Goal: Task Accomplishment & Management: Complete application form

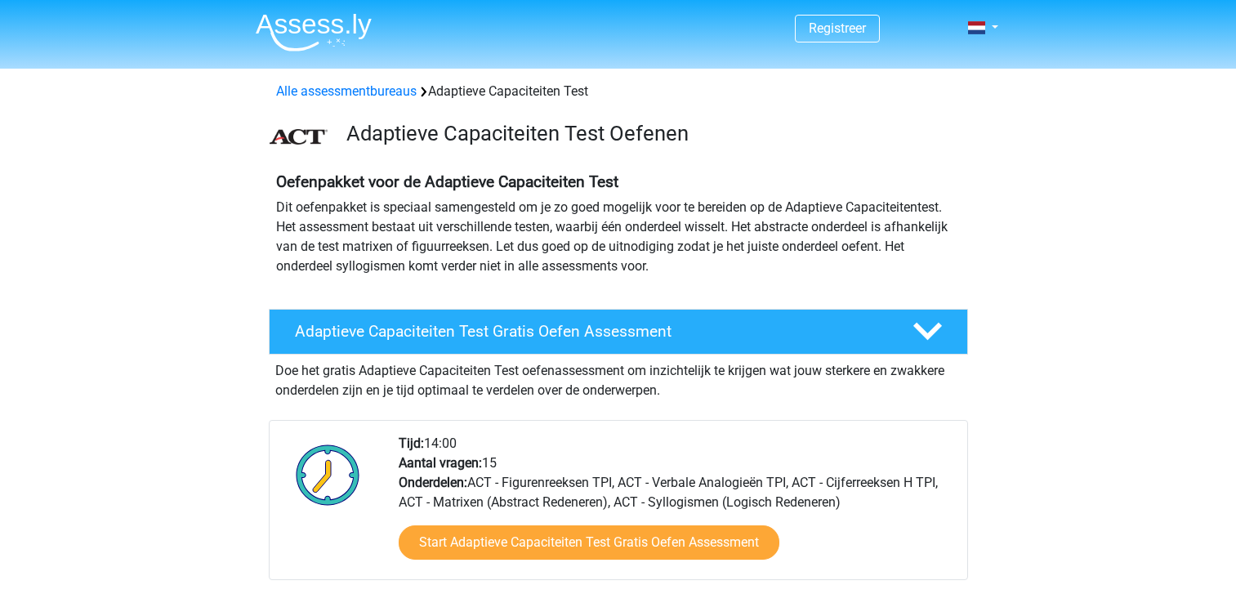
scroll to position [62, 0]
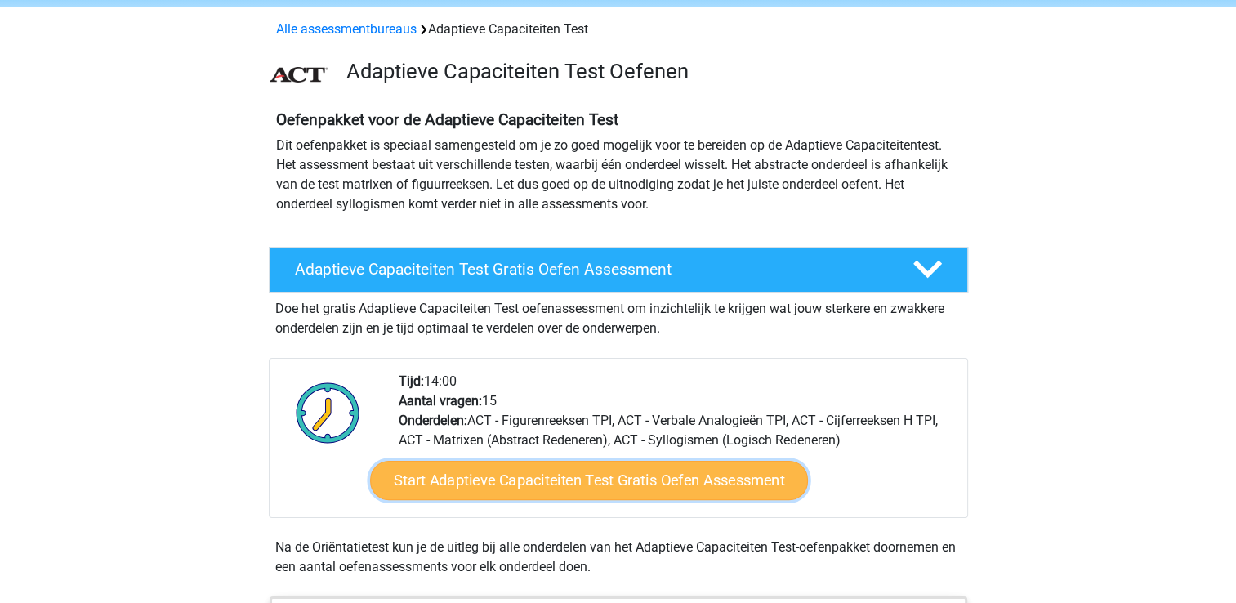
click at [578, 479] on link "Start Adaptieve Capaciteiten Test Gratis Oefen Assessment" at bounding box center [589, 480] width 438 height 39
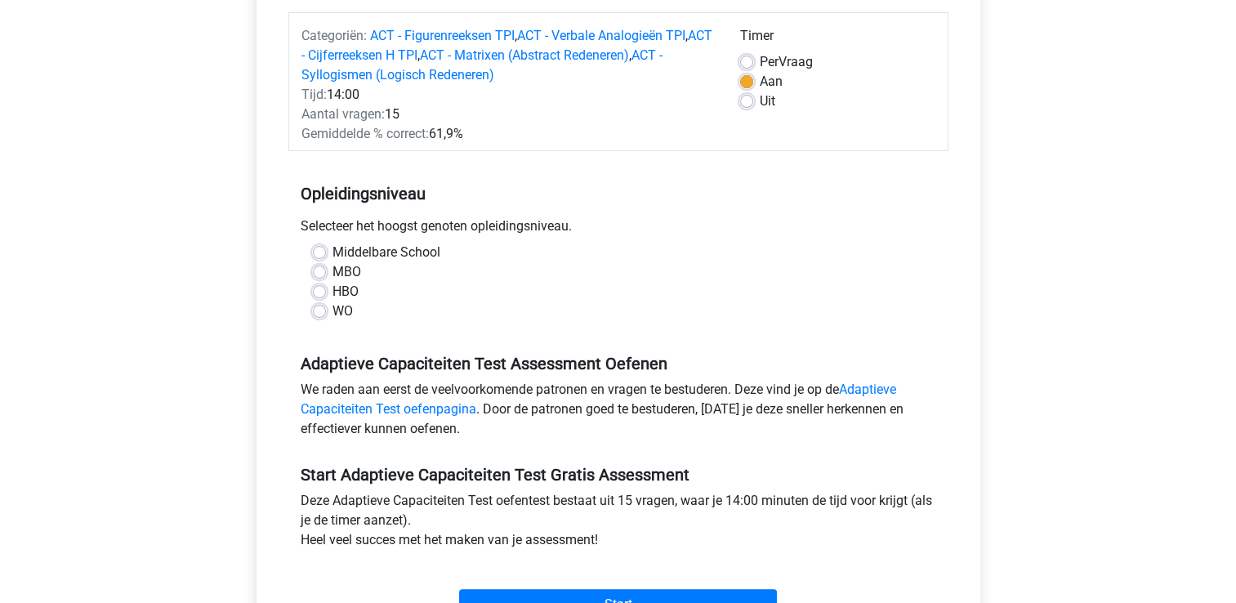
scroll to position [229, 0]
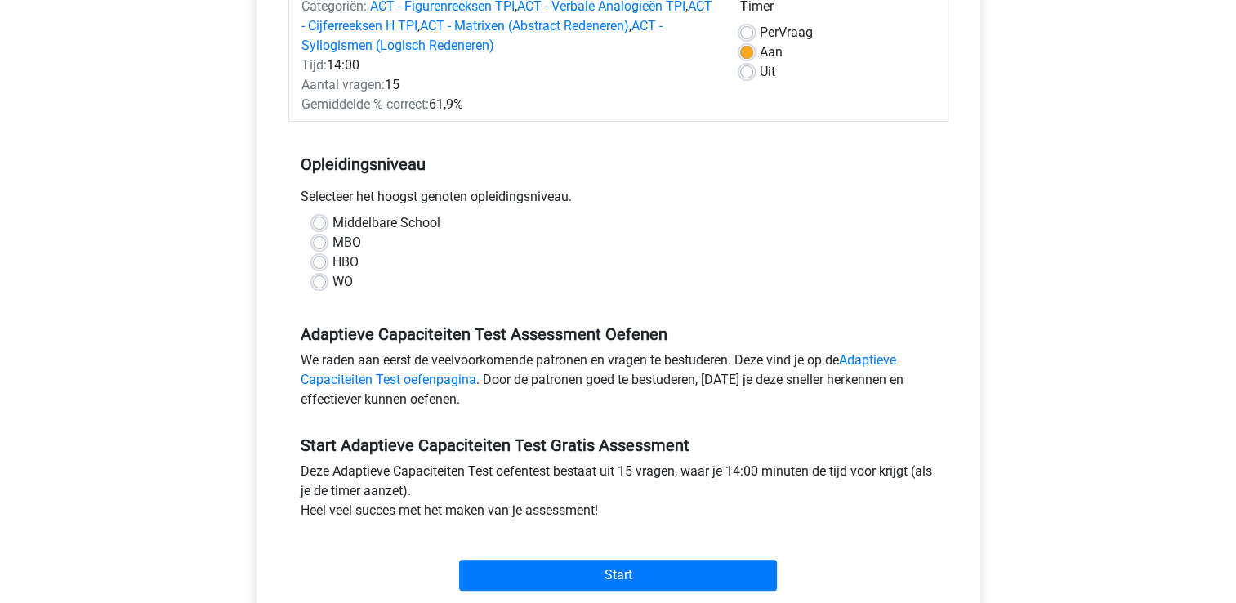
click at [332, 243] on label "MBO" at bounding box center [346, 243] width 29 height 20
click at [323, 243] on input "MBO" at bounding box center [319, 241] width 13 height 16
radio input "true"
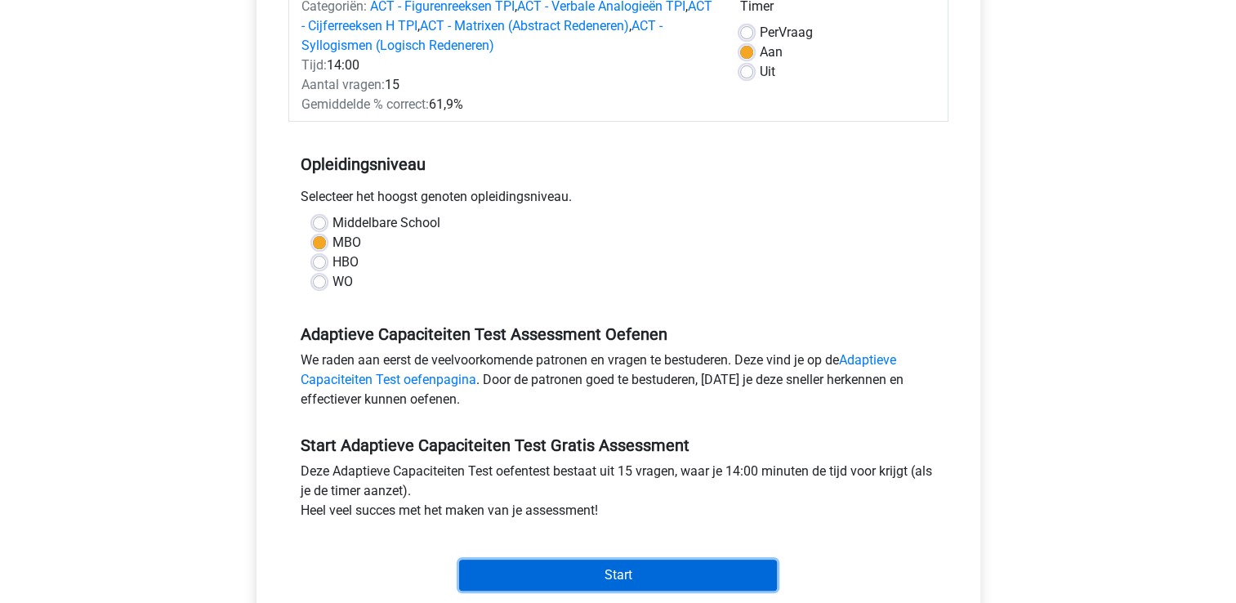
click at [581, 573] on input "Start" at bounding box center [618, 574] width 318 height 31
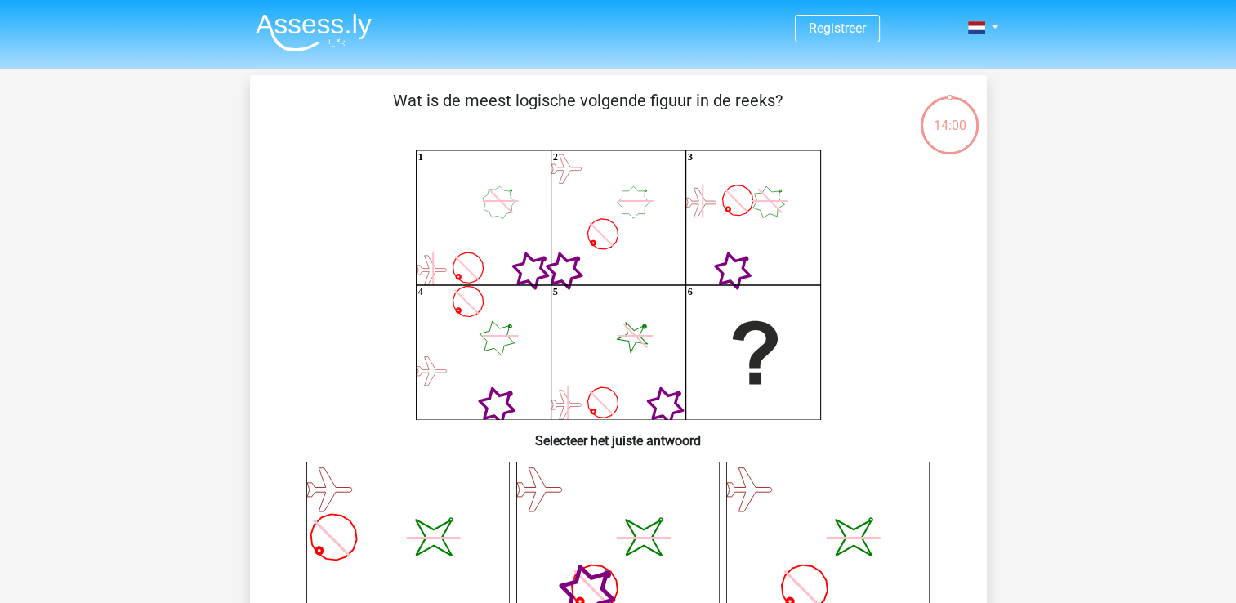
click at [581, 573] on icon "image/svg+xml" at bounding box center [617, 562] width 203 height 203
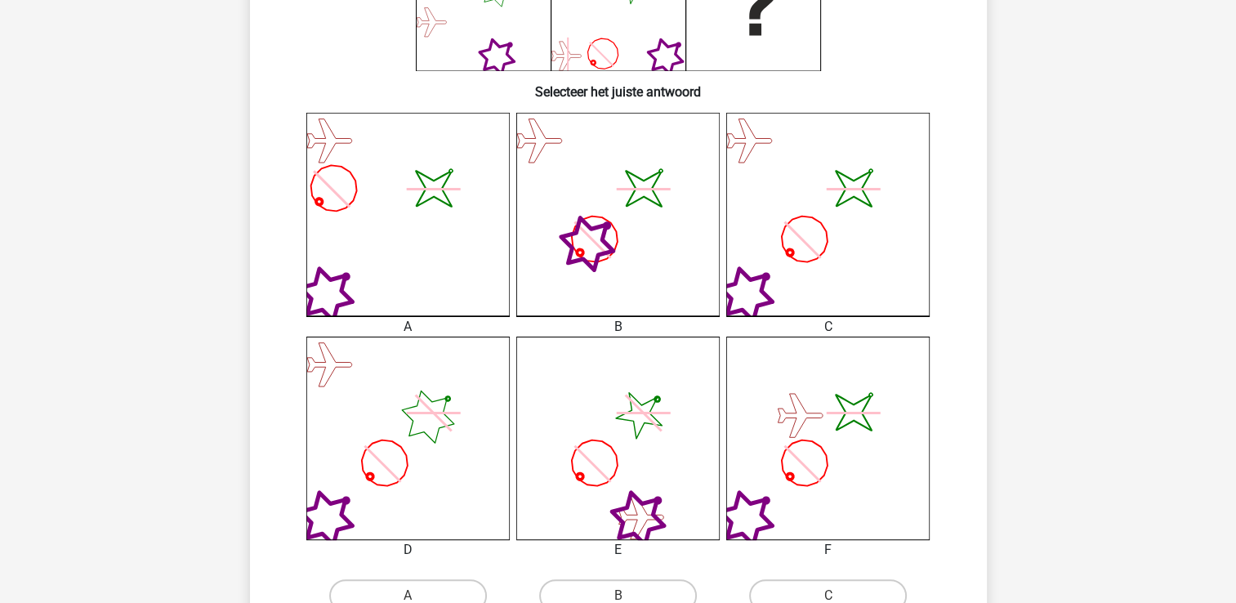
scroll to position [357, 0]
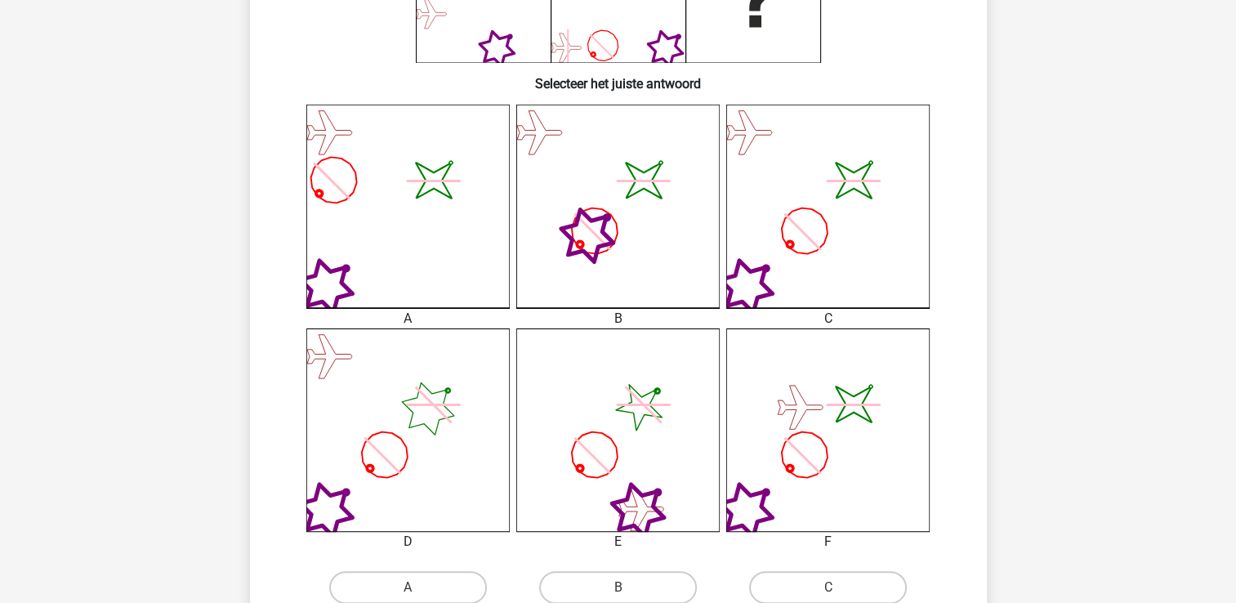
click at [907, 433] on icon "image/svg+xml" at bounding box center [827, 429] width 203 height 203
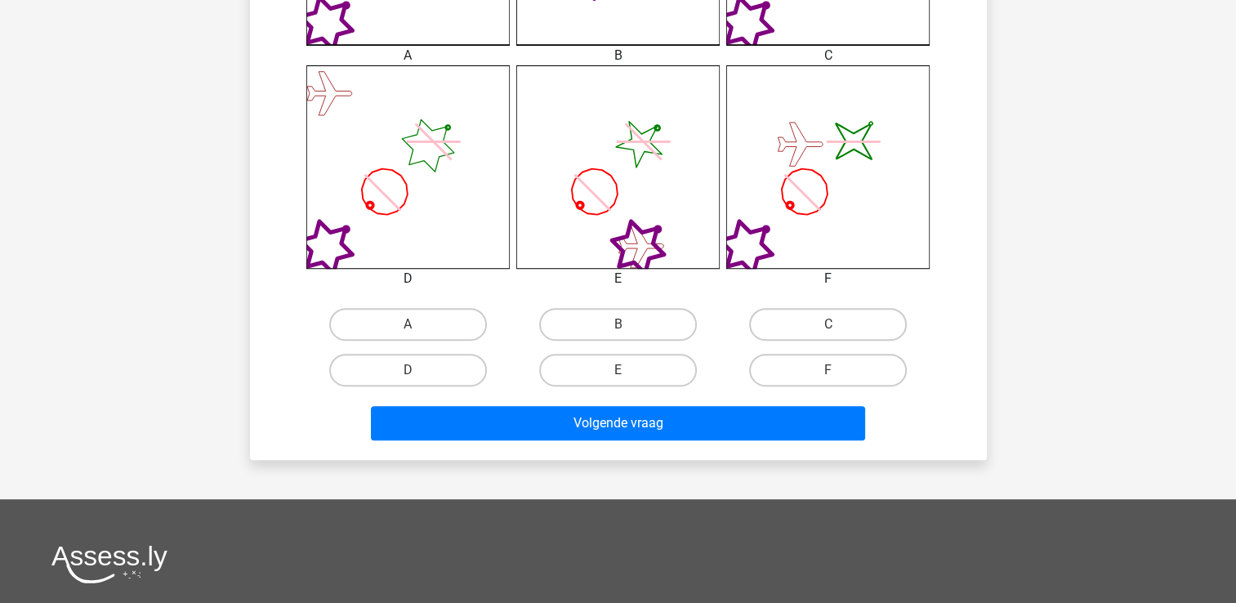
scroll to position [613, 0]
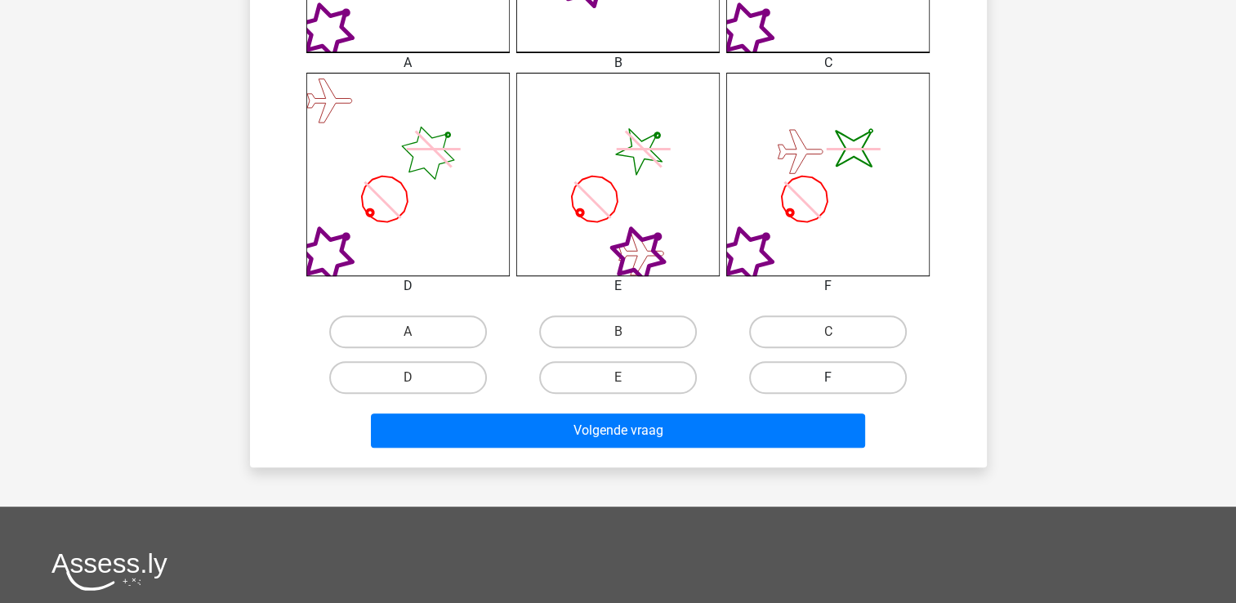
click at [830, 364] on label "F" at bounding box center [828, 377] width 158 height 33
click at [830, 377] on input "F" at bounding box center [833, 382] width 11 height 11
radio input "true"
click at [830, 364] on label "F" at bounding box center [828, 377] width 158 height 33
click at [830, 377] on input "F" at bounding box center [833, 382] width 11 height 11
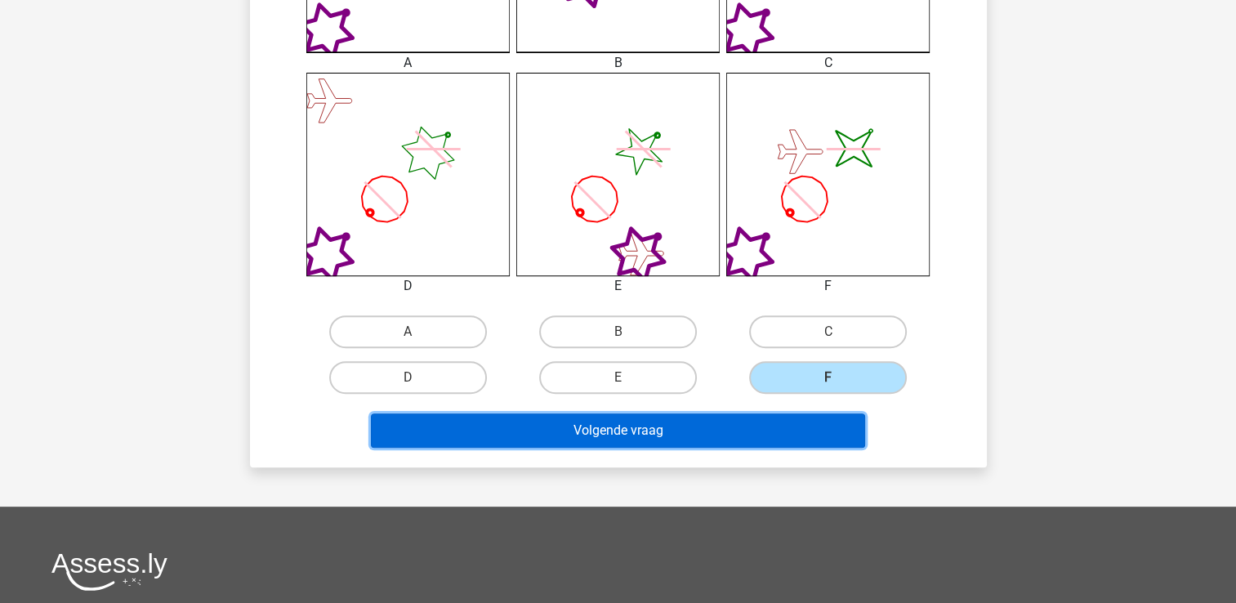
click at [763, 424] on button "Volgende vraag" at bounding box center [618, 430] width 494 height 34
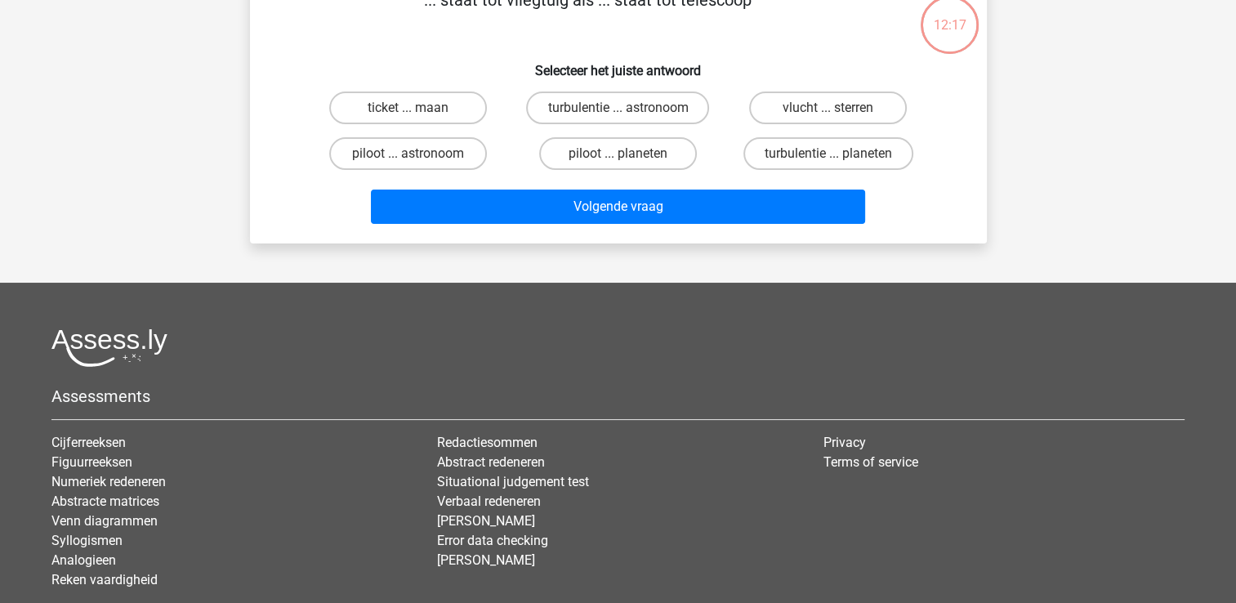
scroll to position [75, 0]
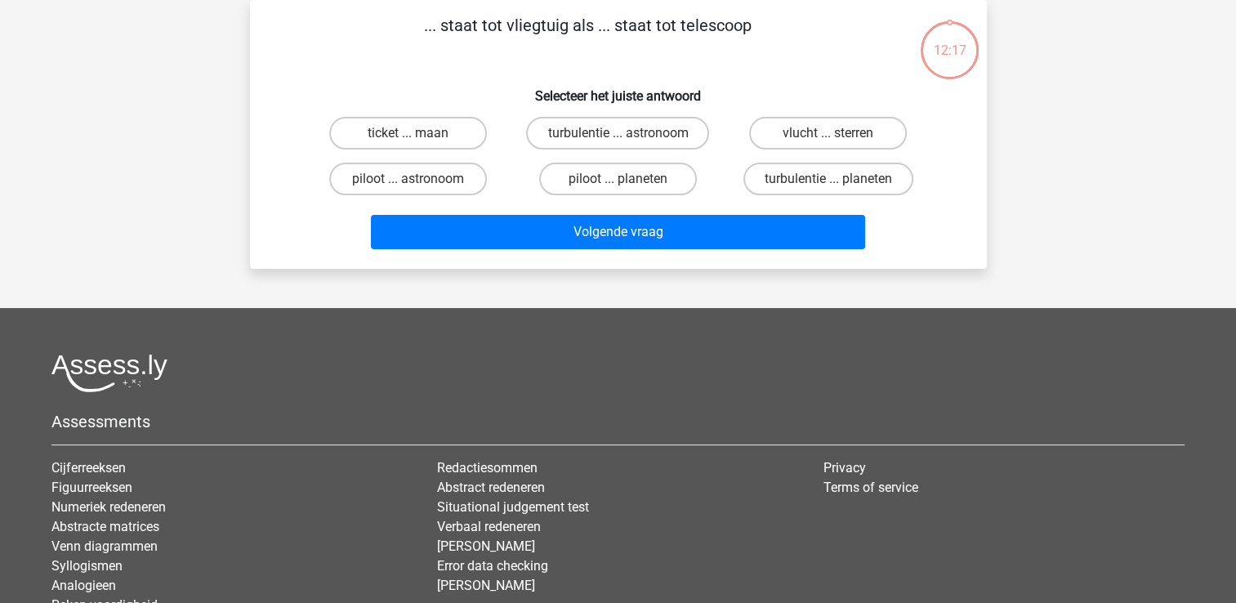
click at [763, 424] on h5 "Assessments" at bounding box center [617, 422] width 1133 height 20
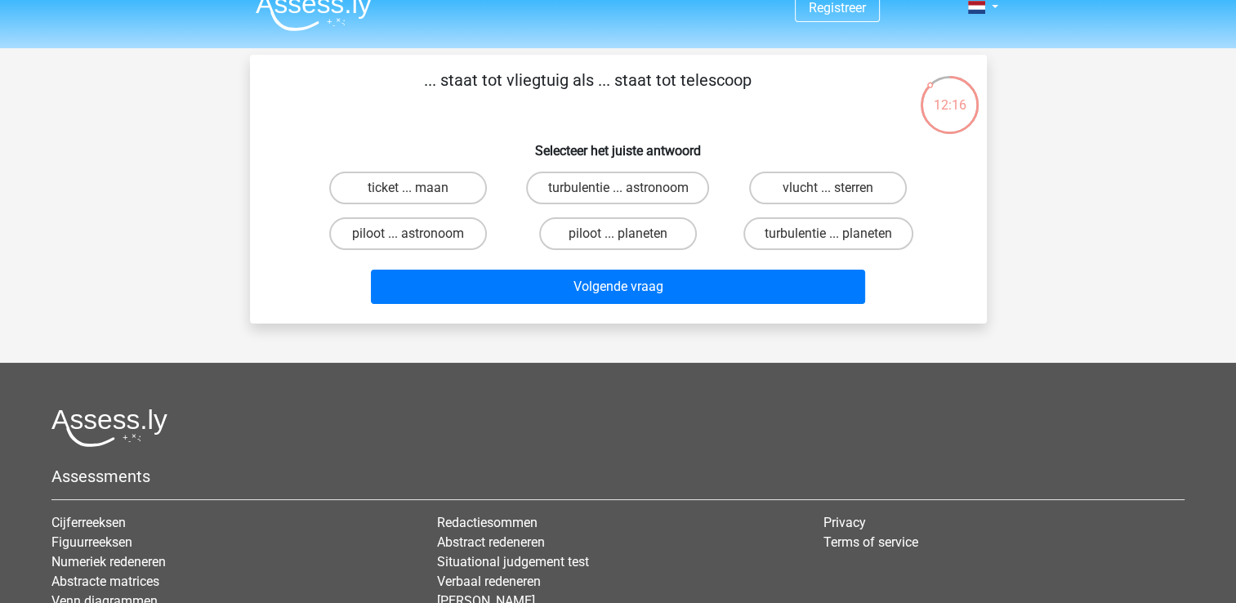
scroll to position [0, 0]
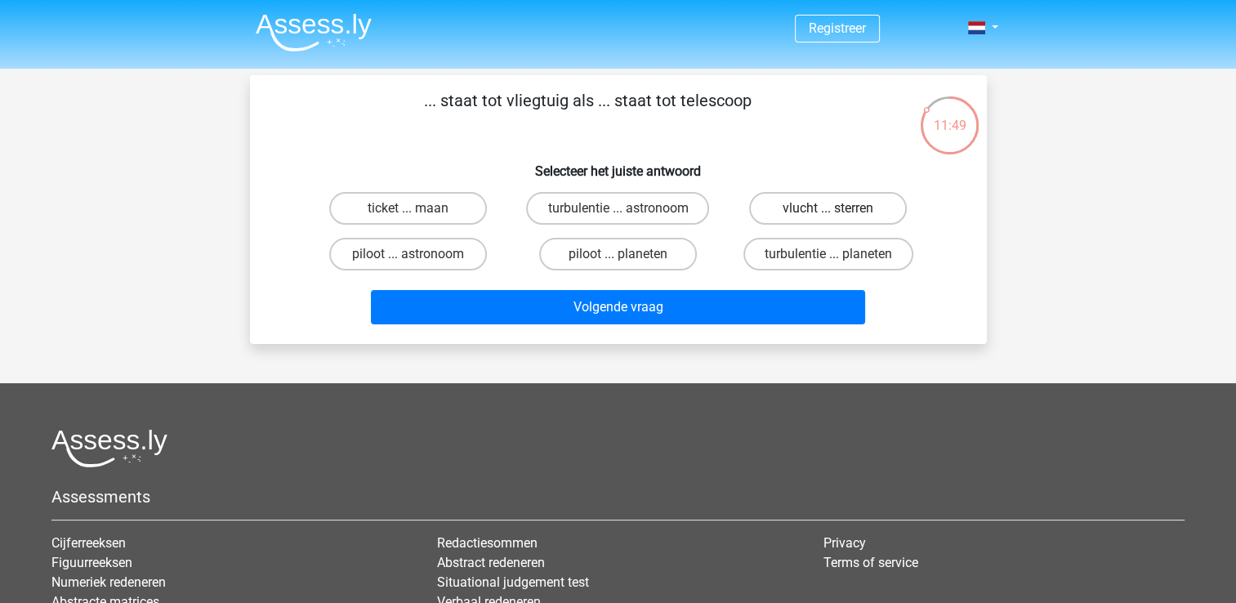
click at [806, 212] on label "vlucht ... sterren" at bounding box center [828, 208] width 158 height 33
click at [828, 212] on input "vlucht ... sterren" at bounding box center [833, 213] width 11 height 11
radio input "true"
click at [630, 252] on label "piloot ... planeten" at bounding box center [618, 254] width 158 height 33
click at [628, 254] on input "piloot ... planeten" at bounding box center [622, 259] width 11 height 11
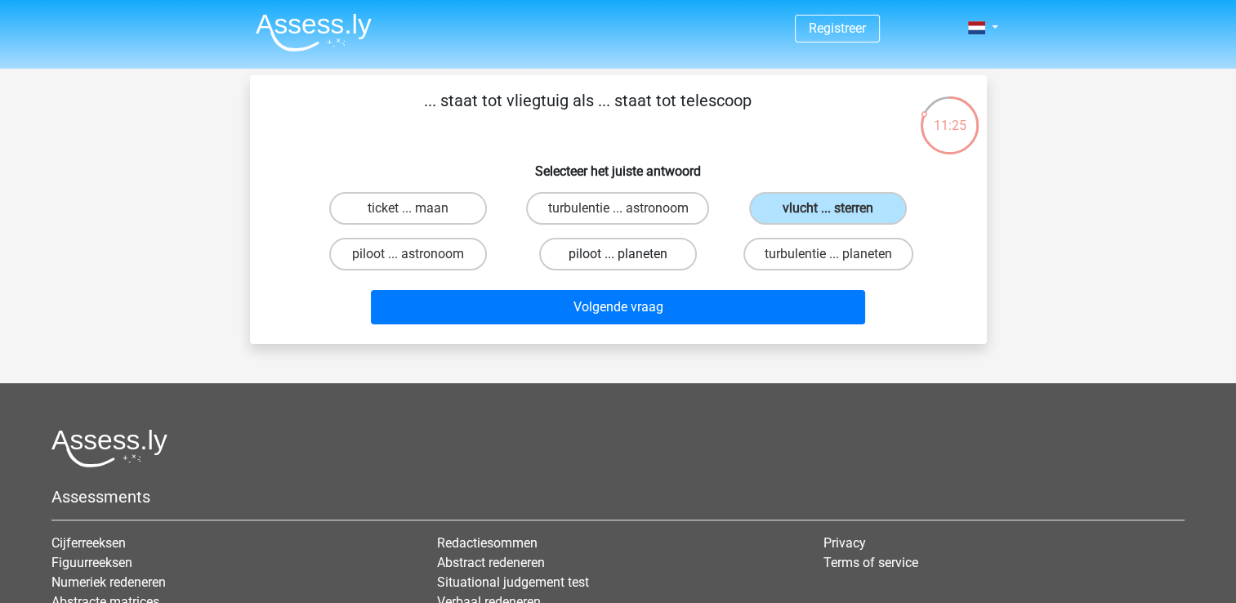
radio input "true"
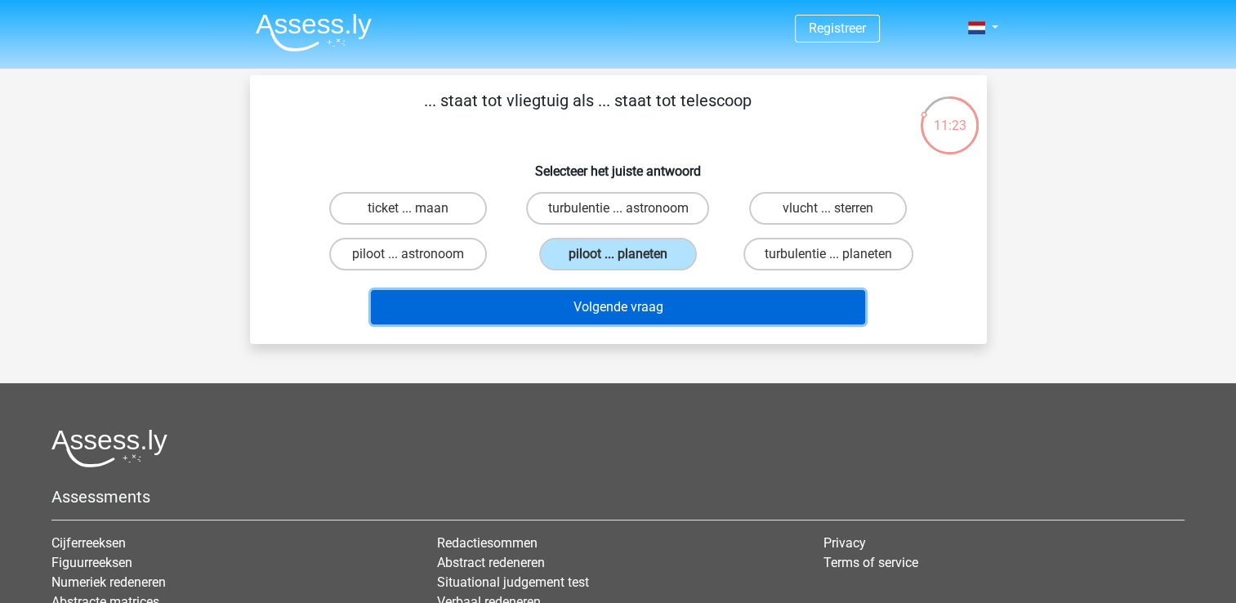
click at [644, 305] on button "Volgende vraag" at bounding box center [618, 307] width 494 height 34
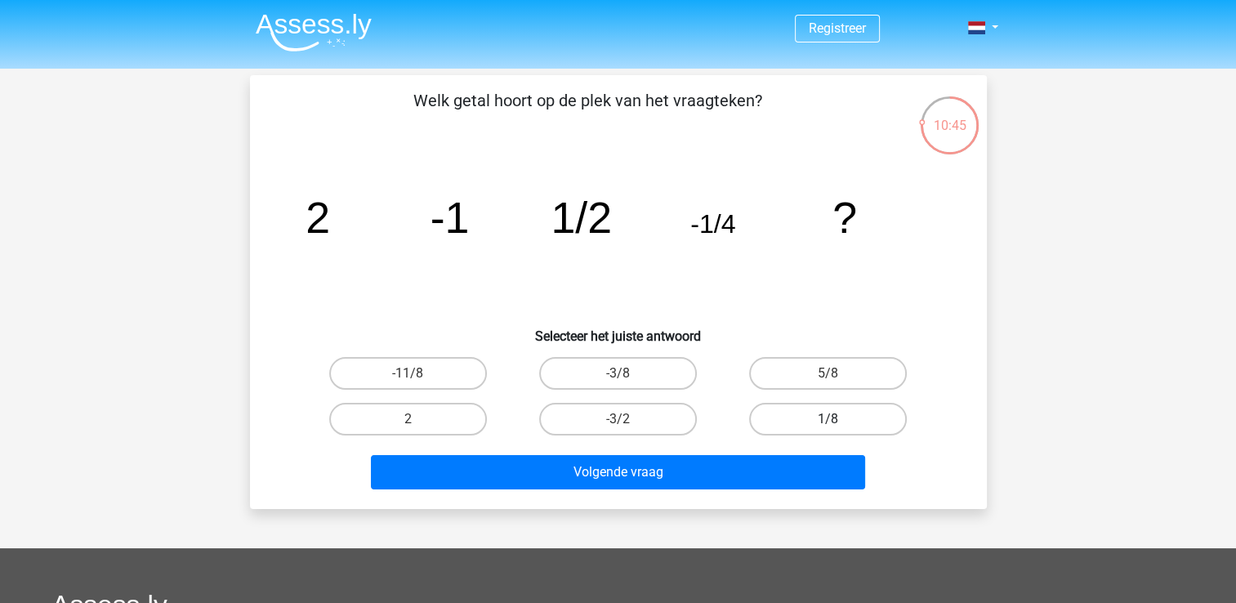
click at [800, 418] on label "1/8" at bounding box center [828, 419] width 158 height 33
click at [828, 419] on input "1/8" at bounding box center [833, 424] width 11 height 11
radio input "true"
click at [443, 267] on icon "image/svg+xml 2 -1 1/2 -1/4 ?" at bounding box center [618, 232] width 658 height 165
click at [443, 422] on label "2" at bounding box center [408, 419] width 158 height 33
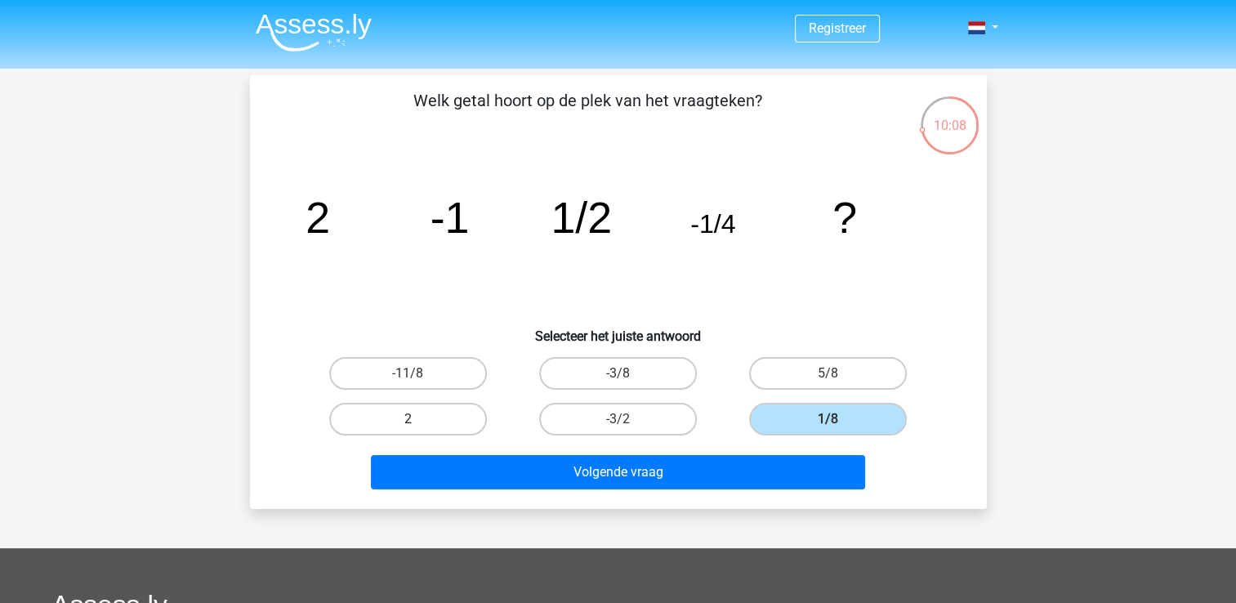
click at [418, 422] on input "2" at bounding box center [413, 424] width 11 height 11
radio input "true"
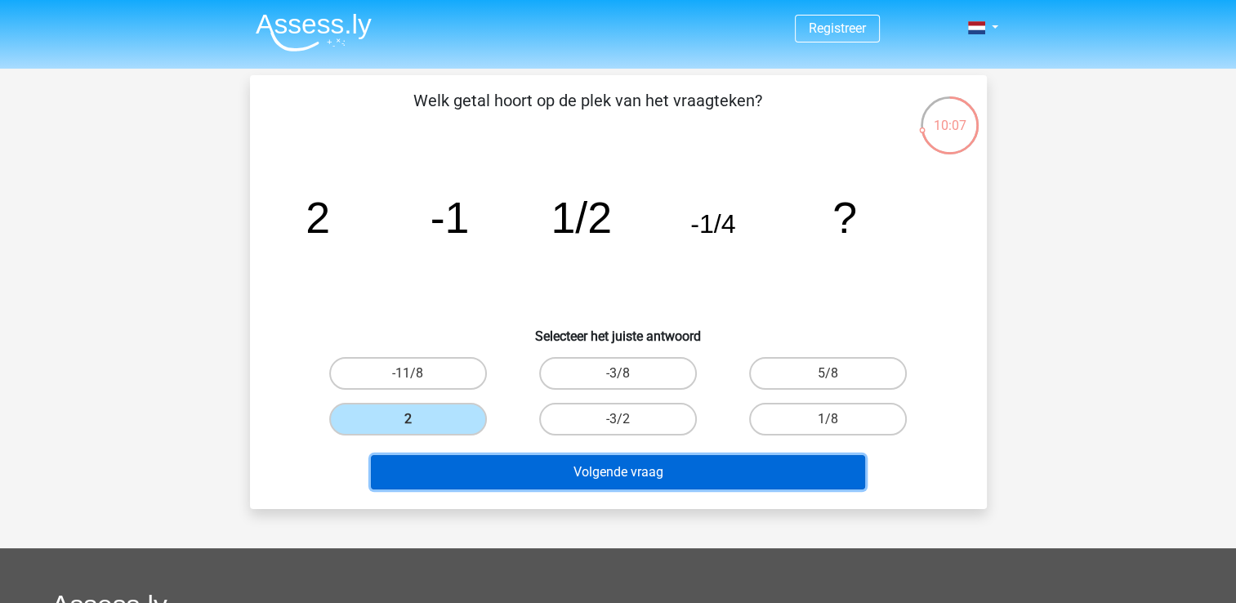
click at [546, 485] on button "Volgende vraag" at bounding box center [618, 472] width 494 height 34
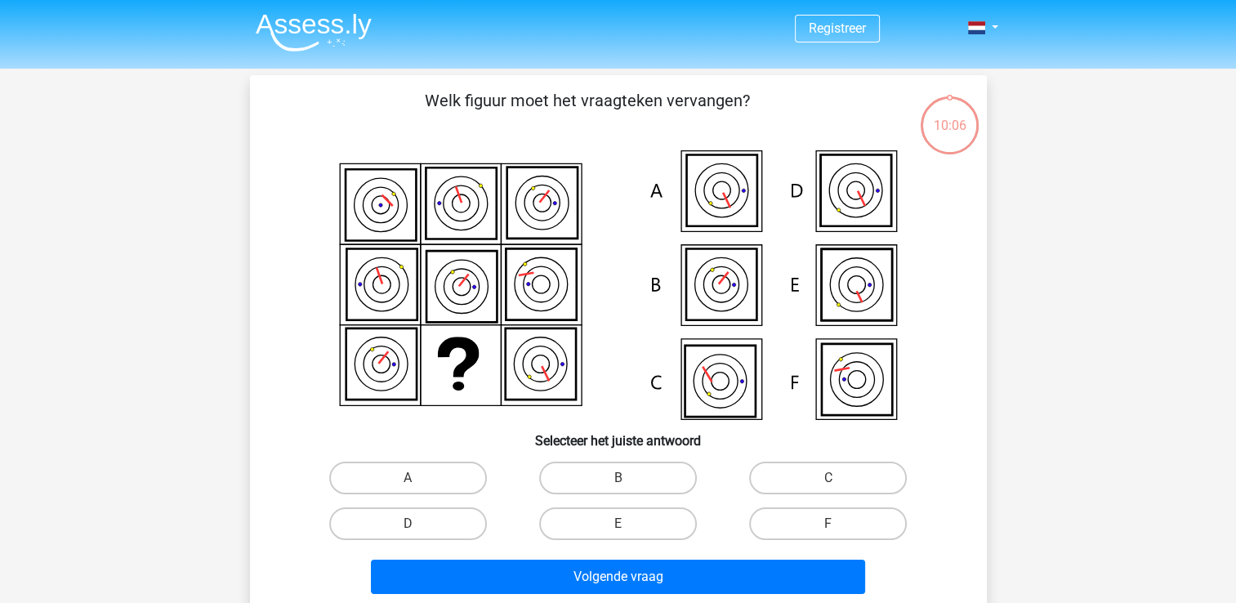
scroll to position [75, 0]
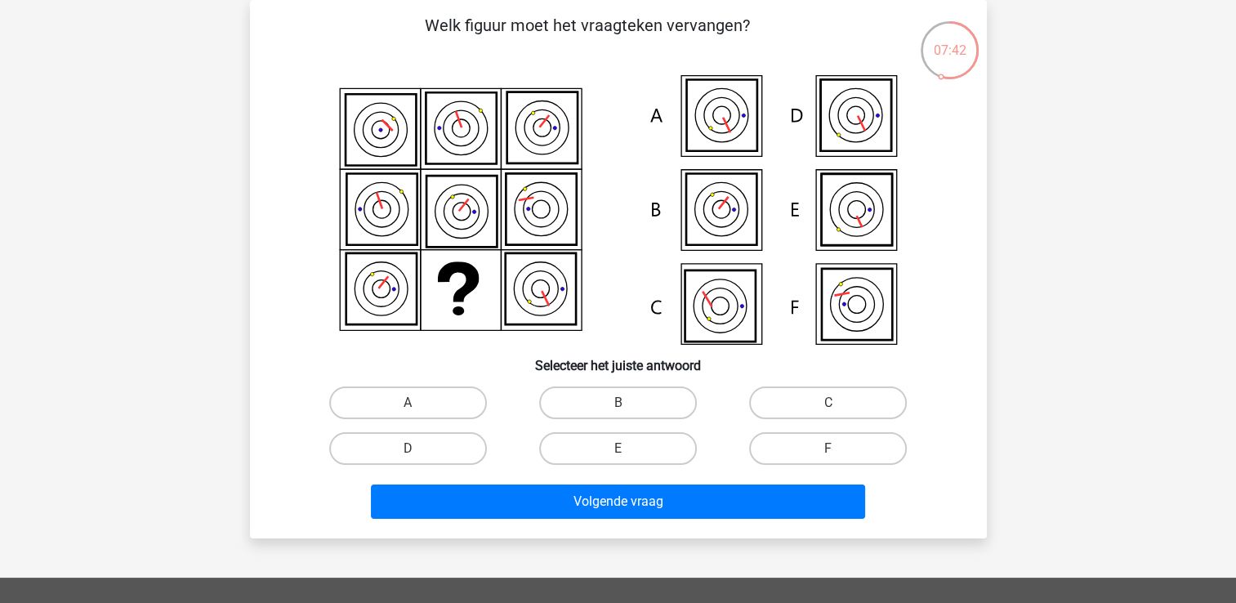
click at [860, 317] on icon at bounding box center [856, 304] width 70 height 71
click at [818, 446] on label "F" at bounding box center [828, 448] width 158 height 33
click at [828, 448] on input "F" at bounding box center [833, 453] width 11 height 11
radio input "true"
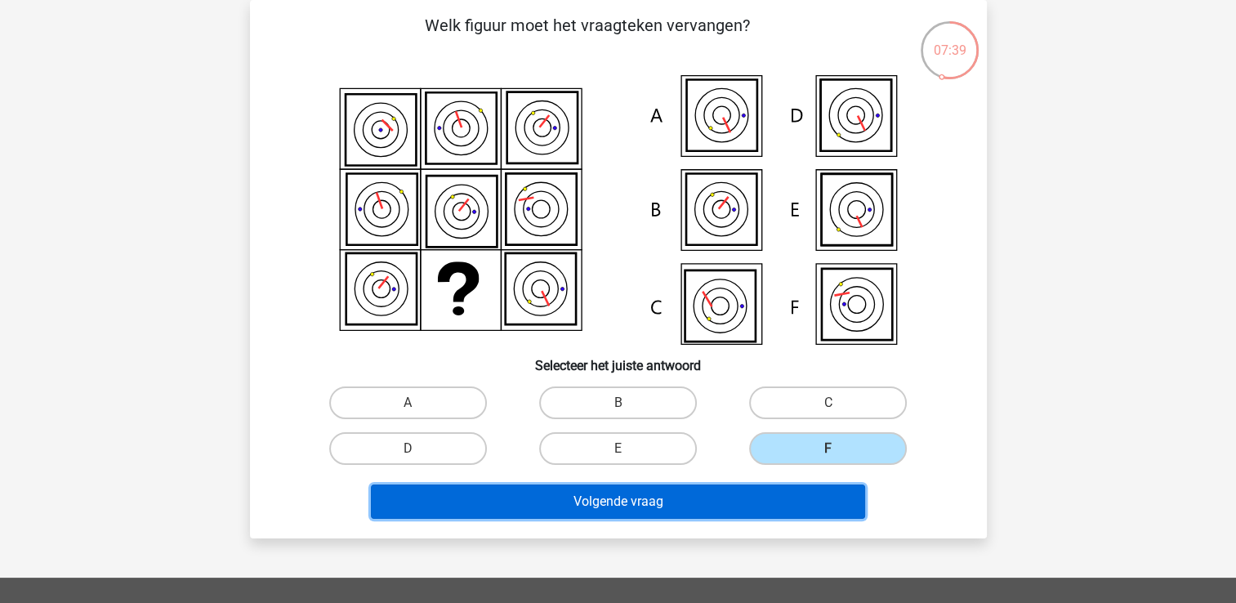
click at [802, 508] on button "Volgende vraag" at bounding box center [618, 501] width 494 height 34
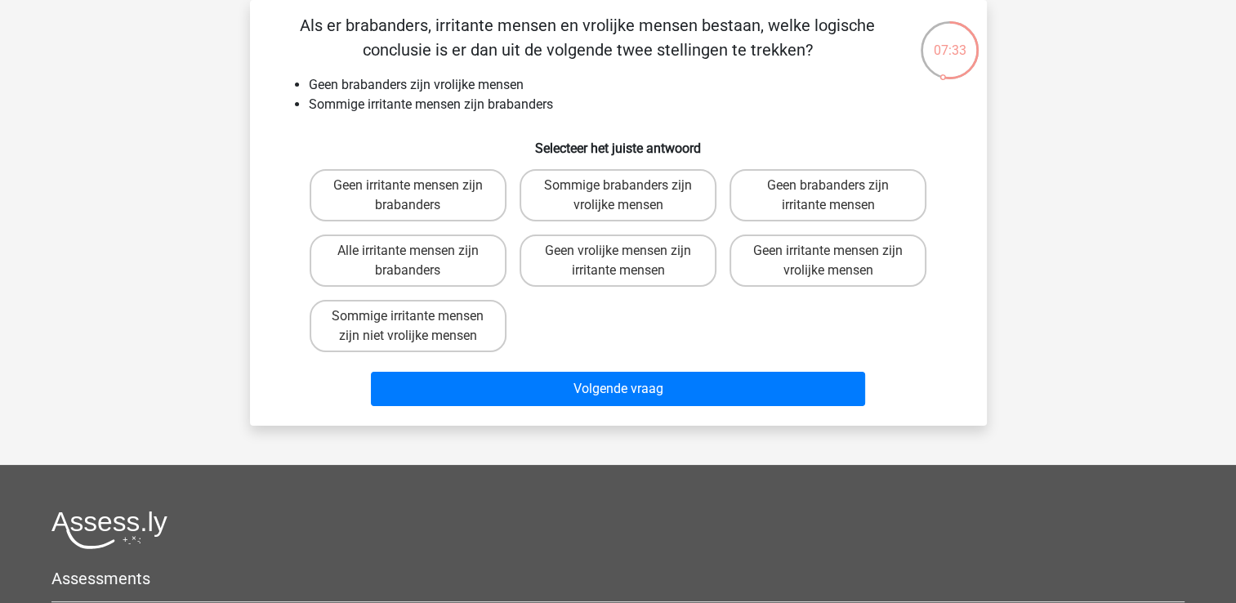
scroll to position [0, 0]
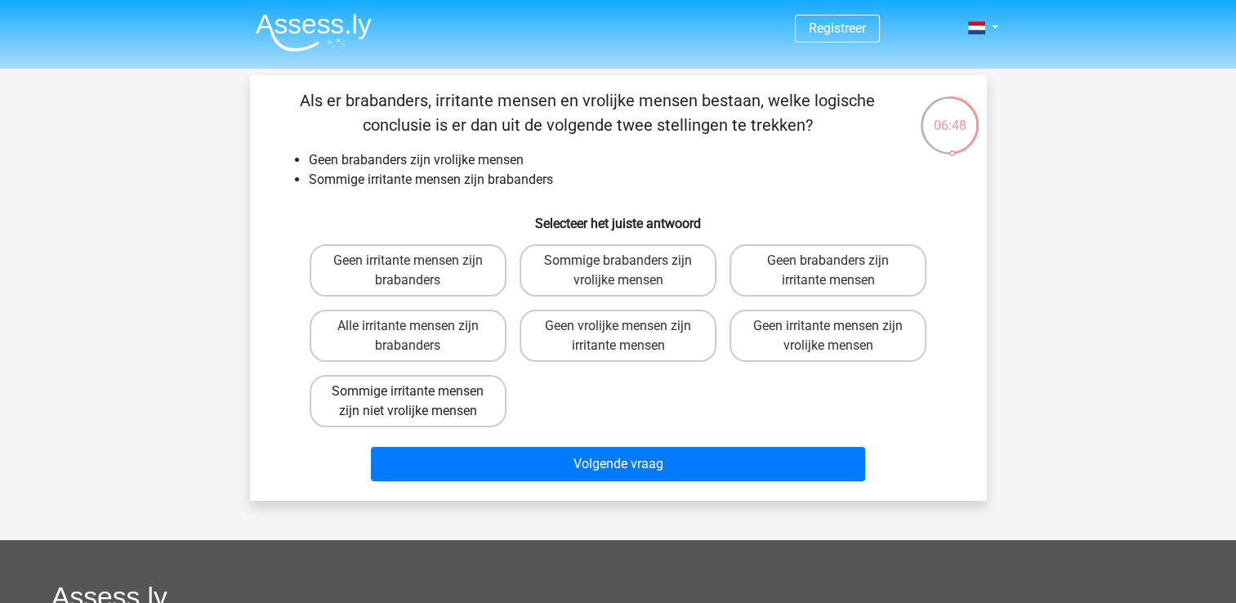
click at [451, 413] on label "Sommige irritante mensen zijn niet vrolijke mensen" at bounding box center [408, 401] width 197 height 52
click at [418, 402] on input "Sommige irritante mensen zijn niet vrolijke mensen" at bounding box center [413, 396] width 11 height 11
radio input "true"
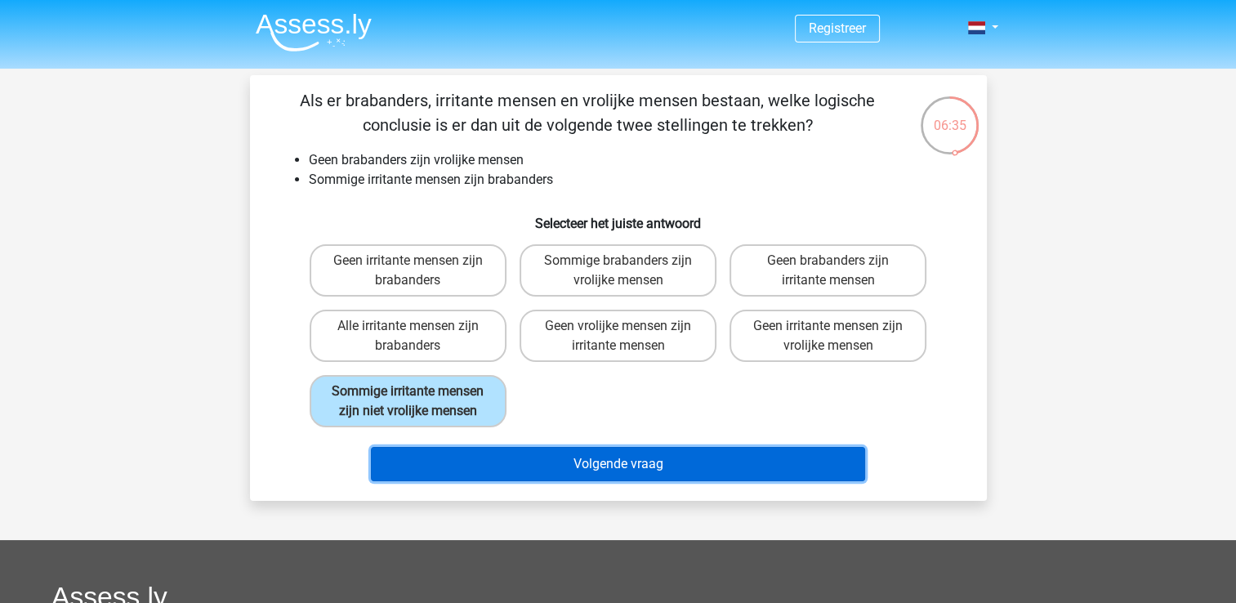
click at [498, 458] on button "Volgende vraag" at bounding box center [618, 464] width 494 height 34
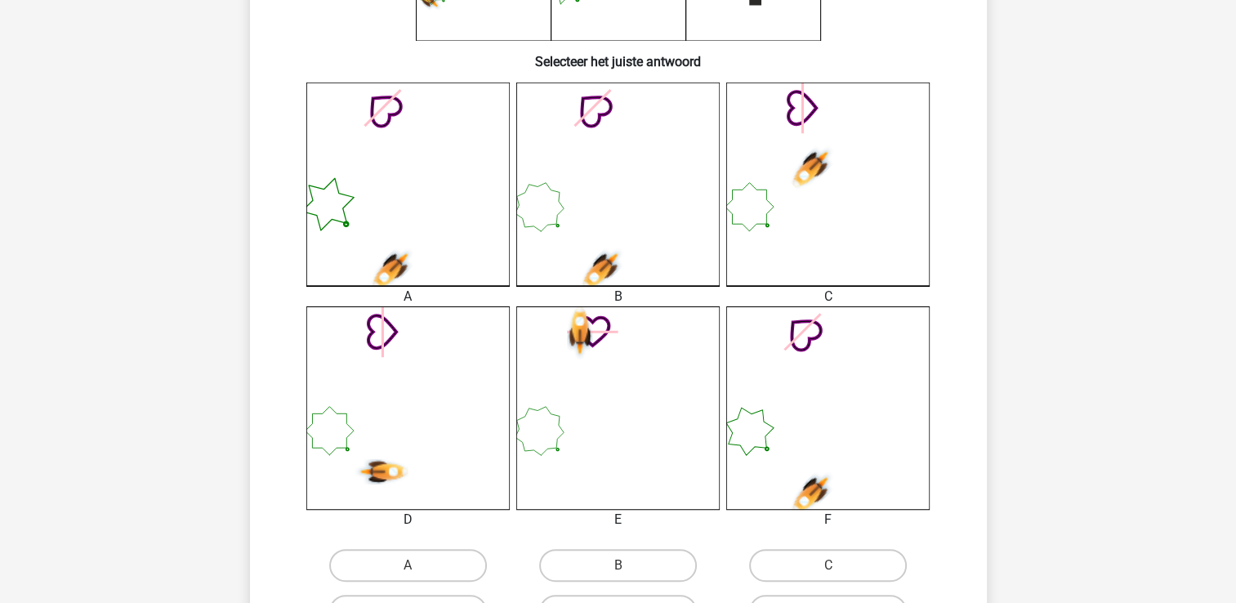
scroll to position [461, 0]
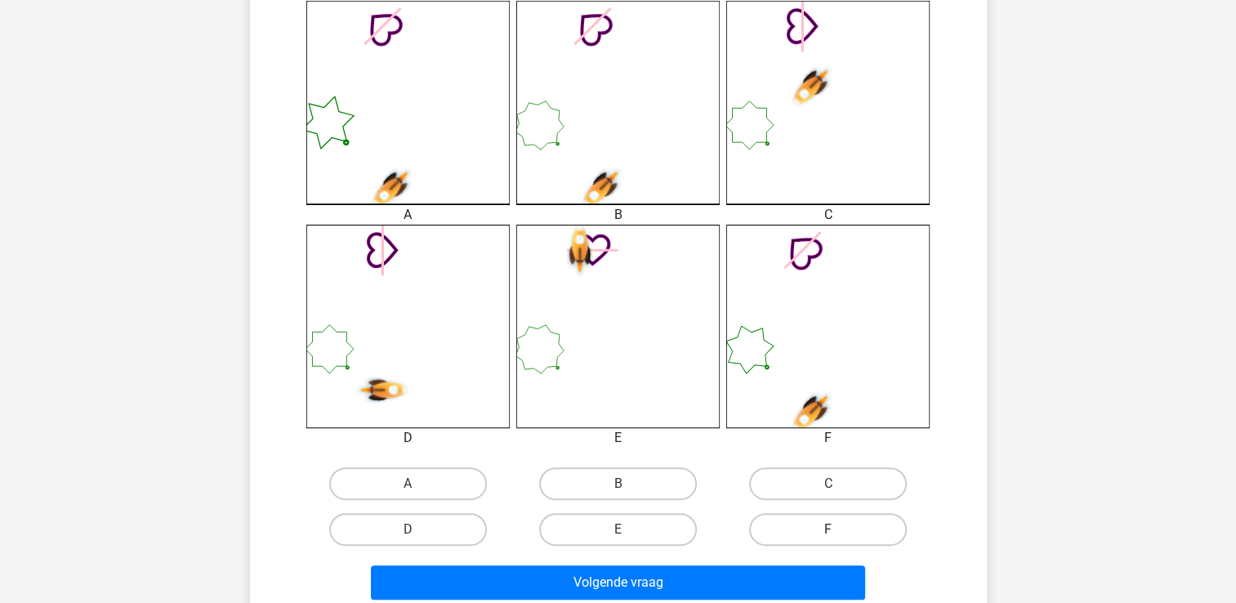
click at [813, 515] on label "F" at bounding box center [828, 529] width 158 height 33
click at [828, 529] on input "F" at bounding box center [833, 534] width 11 height 11
radio input "true"
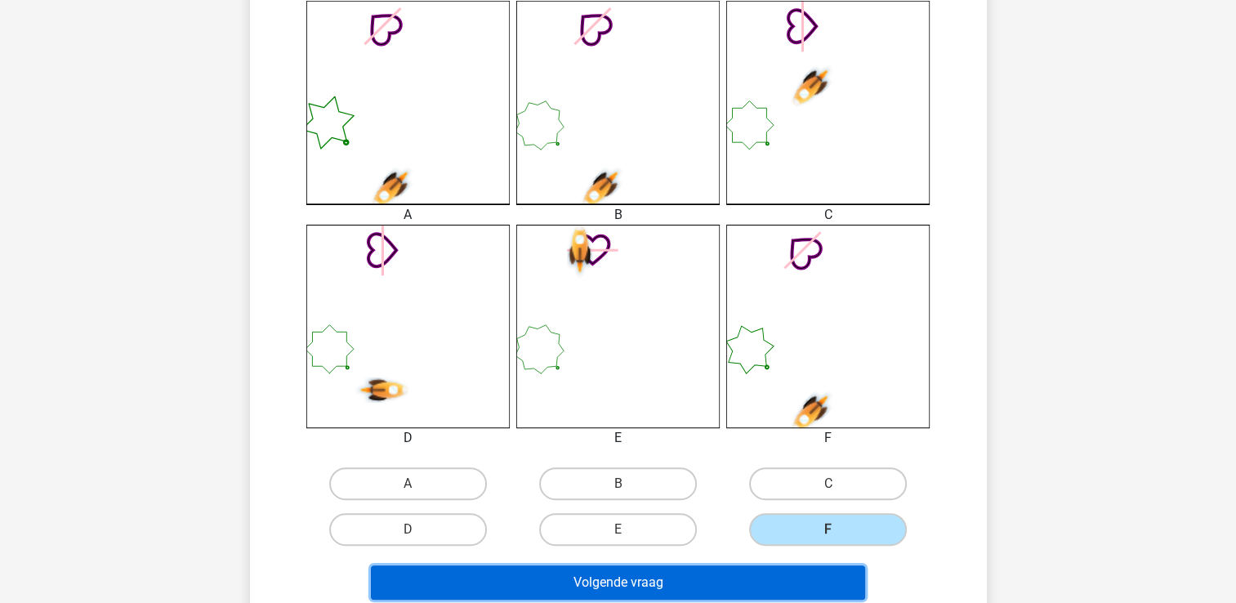
click at [784, 583] on button "Volgende vraag" at bounding box center [618, 582] width 494 height 34
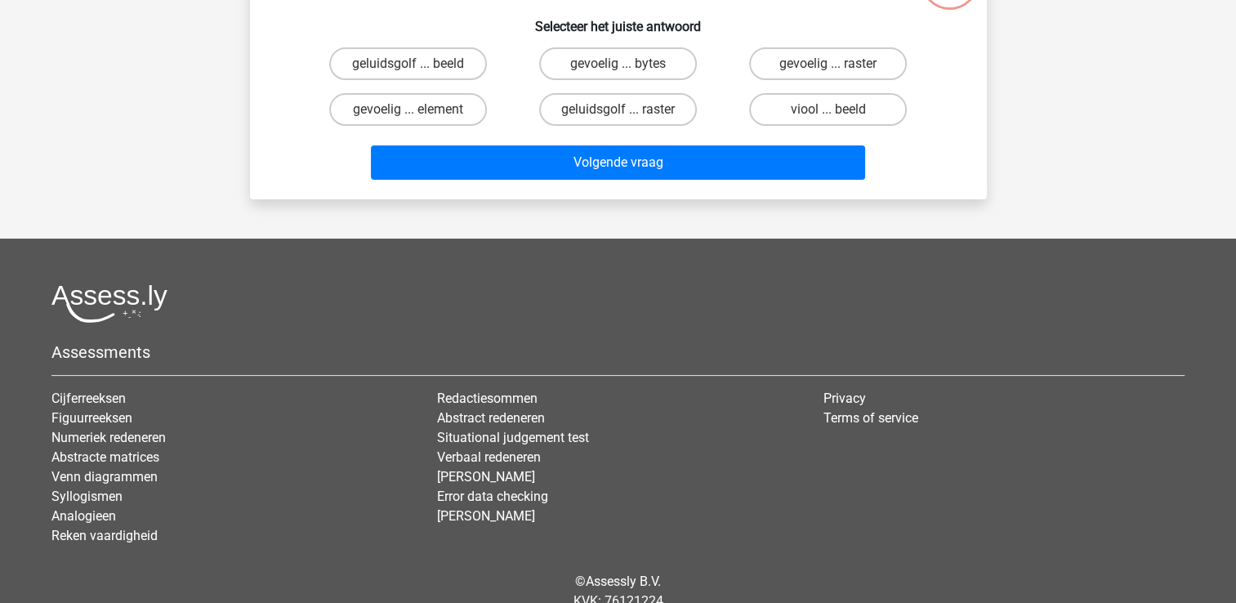
scroll to position [75, 0]
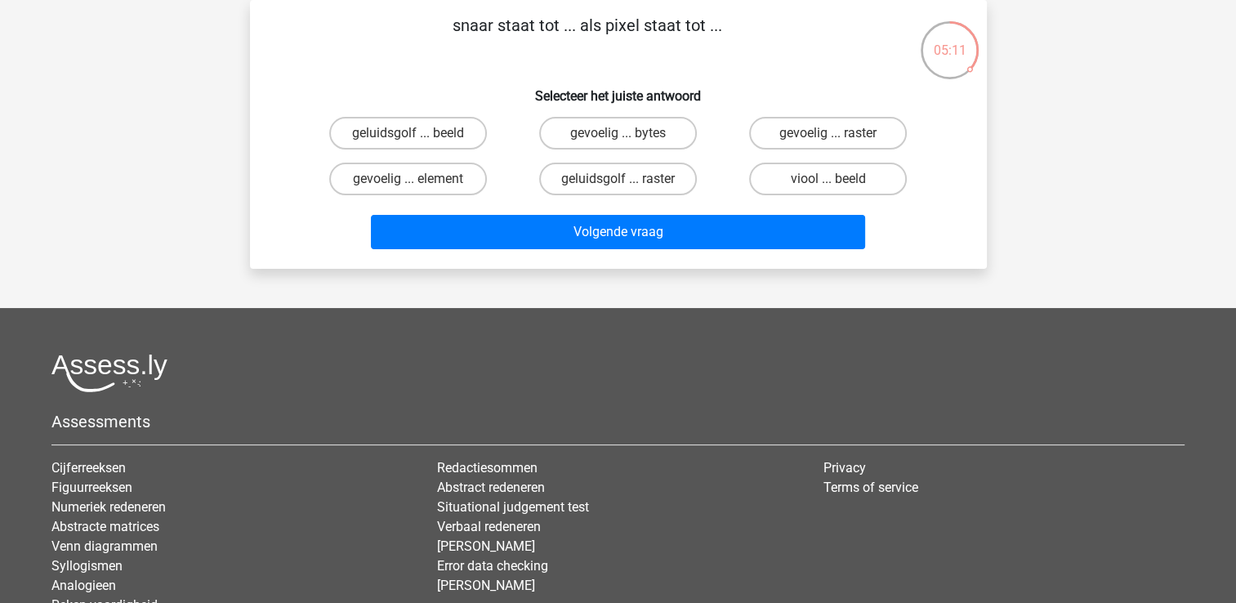
drag, startPoint x: 1234, startPoint y: 338, endPoint x: 1234, endPoint y: 263, distance: 75.1
click at [1234, 263] on div "Registreer" at bounding box center [618, 332] width 1236 height 814
drag, startPoint x: 1234, startPoint y: 263, endPoint x: 1250, endPoint y: 267, distance: 16.8
click at [1235, 267] on html "Registreer" at bounding box center [618, 332] width 1236 height 814
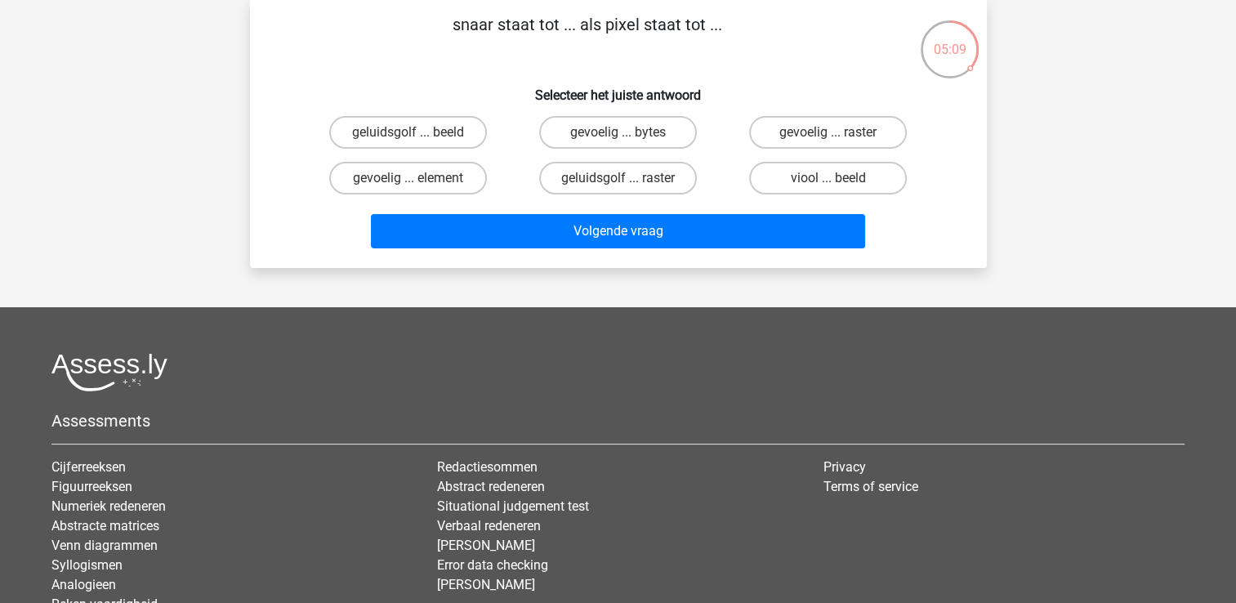
scroll to position [0, 0]
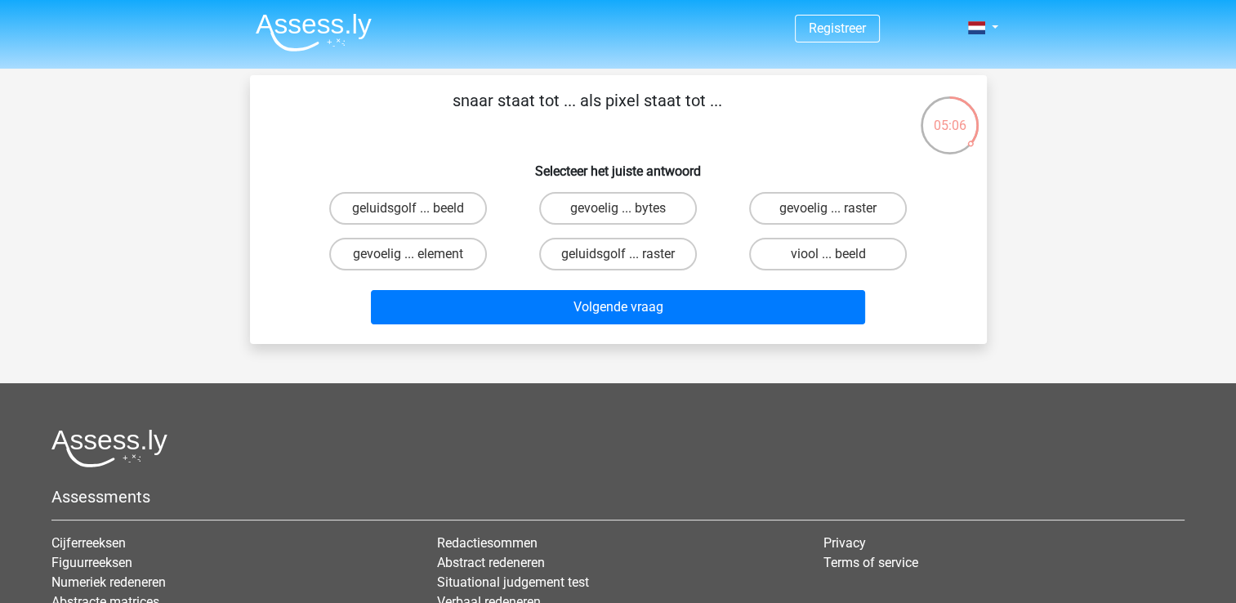
click at [1088, 187] on div "Registreer" at bounding box center [618, 407] width 1236 height 814
click at [830, 254] on input "viool ... beeld" at bounding box center [833, 259] width 11 height 11
radio input "true"
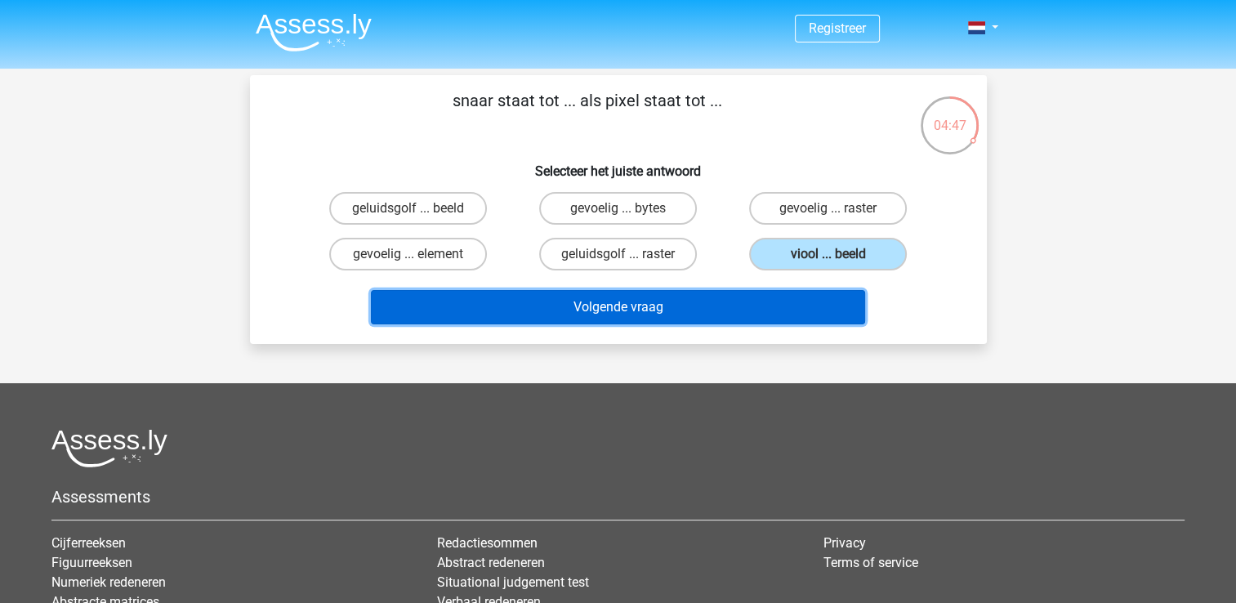
click at [805, 305] on button "Volgende vraag" at bounding box center [618, 307] width 494 height 34
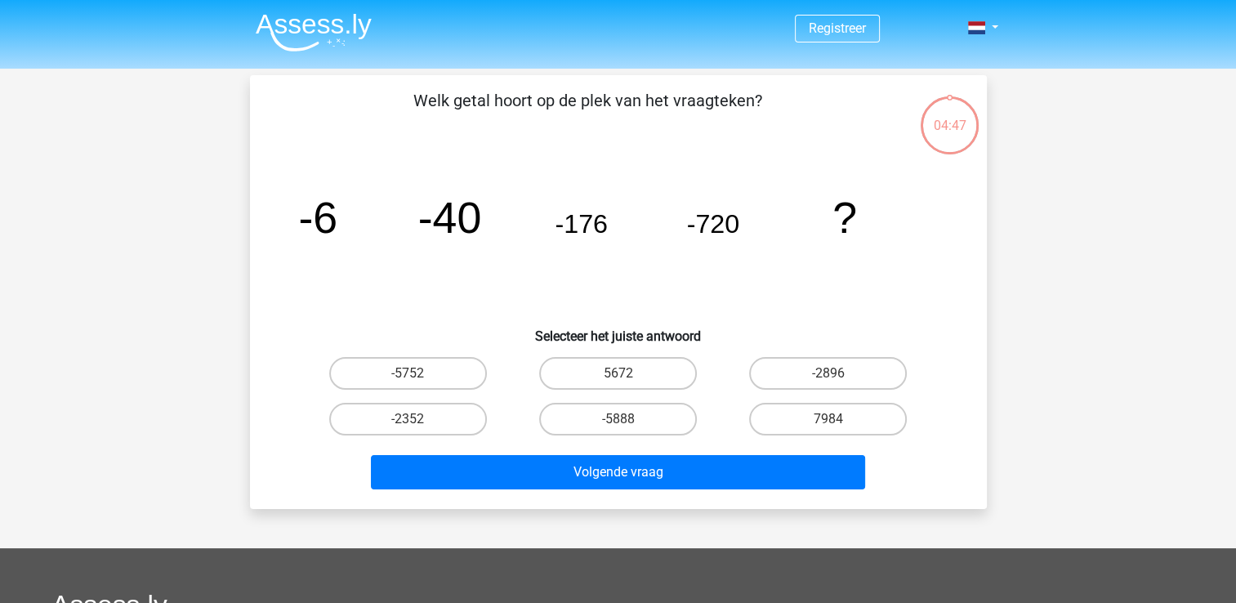
scroll to position [75, 0]
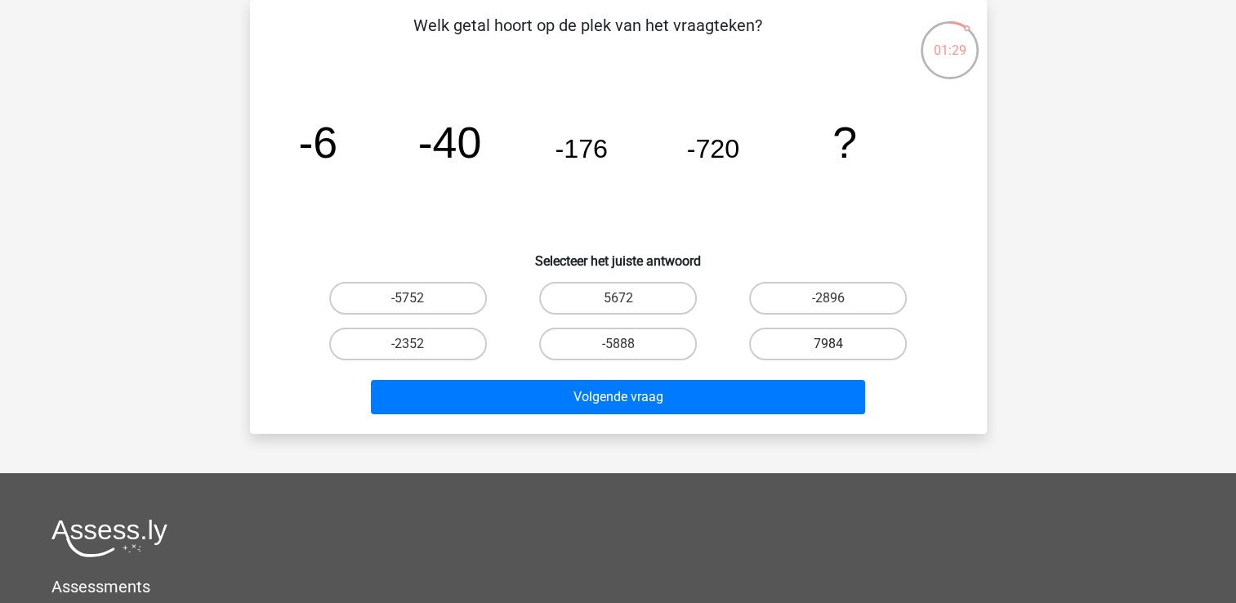
click at [837, 338] on label "7984" at bounding box center [828, 344] width 158 height 33
click at [837, 344] on input "7984" at bounding box center [833, 349] width 11 height 11
radio input "true"
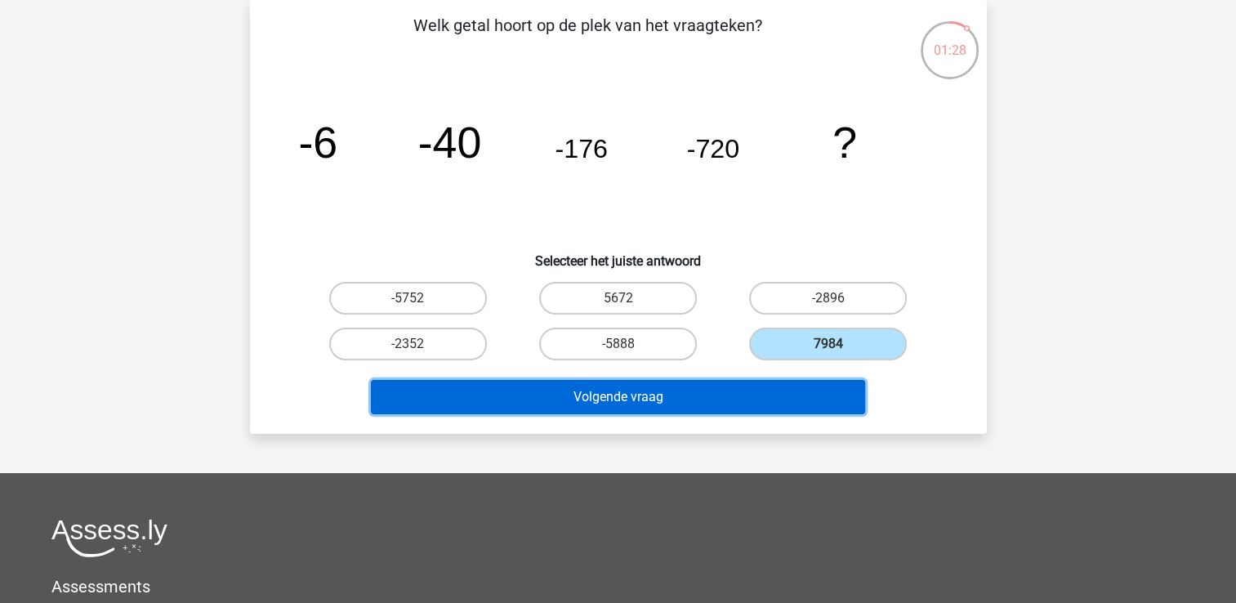
click at [783, 401] on button "Volgende vraag" at bounding box center [618, 397] width 494 height 34
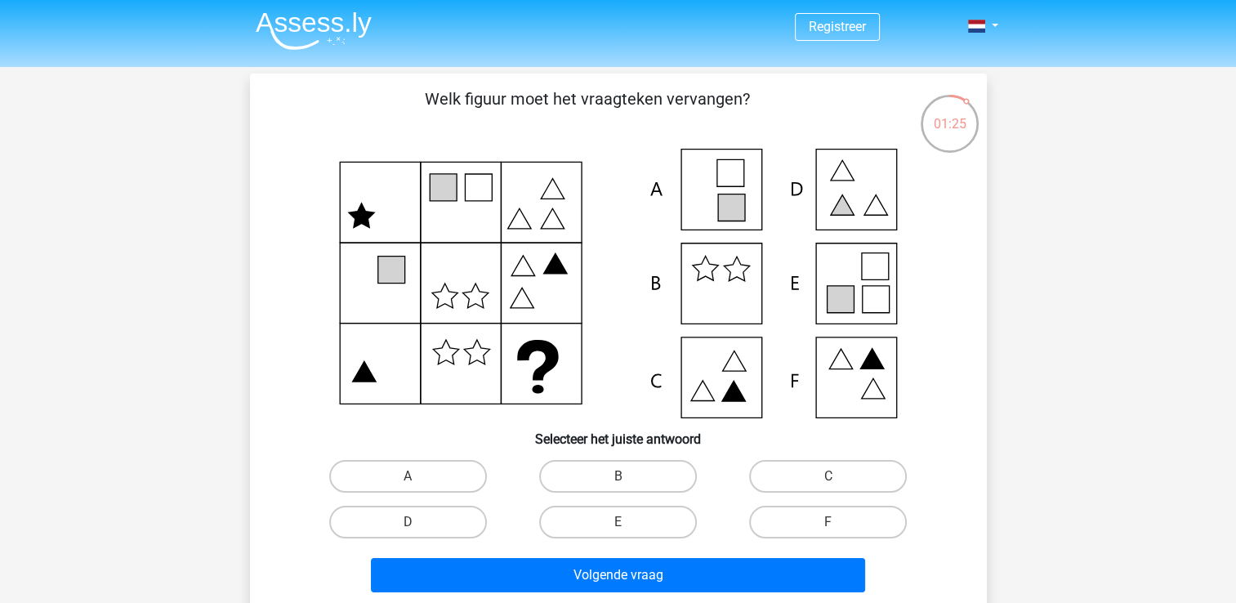
scroll to position [0, 0]
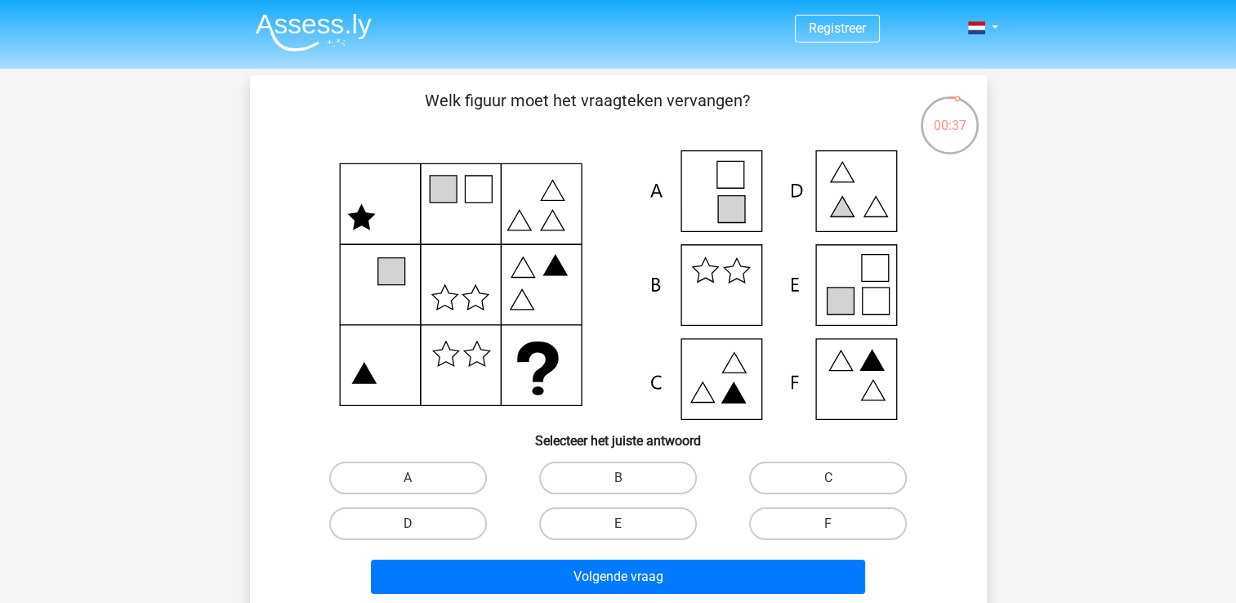
click at [735, 370] on icon at bounding box center [618, 285] width 658 height 270
click at [631, 527] on label "E" at bounding box center [618, 523] width 158 height 33
click at [628, 527] on input "E" at bounding box center [622, 529] width 11 height 11
radio input "true"
click at [687, 601] on div "Welk figuur moet het vraagteken vervangen?" at bounding box center [618, 344] width 737 height 538
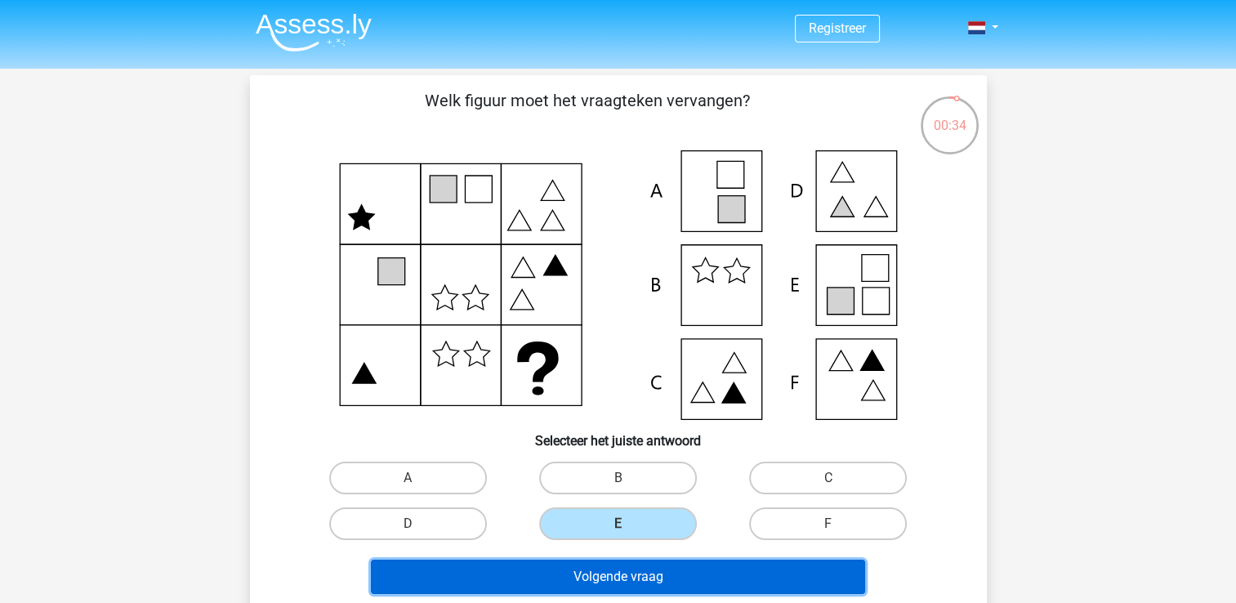
click at [684, 587] on button "Volgende vraag" at bounding box center [618, 576] width 494 height 34
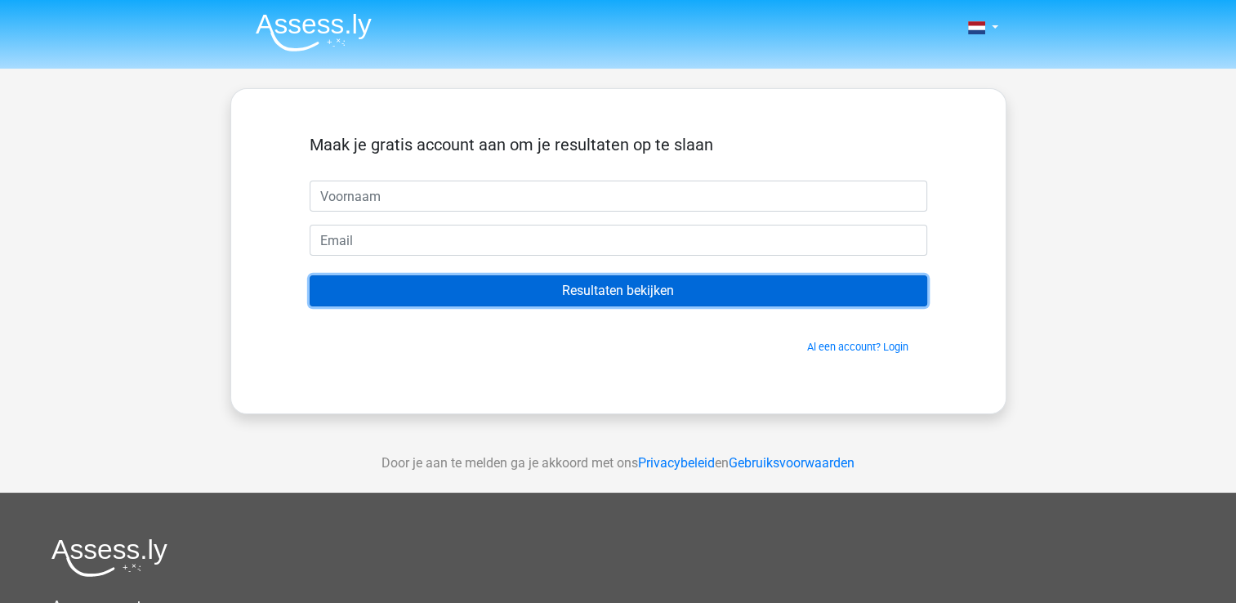
click at [885, 301] on input "Resultaten bekijken" at bounding box center [618, 290] width 617 height 31
